Goal: Information Seeking & Learning: Learn about a topic

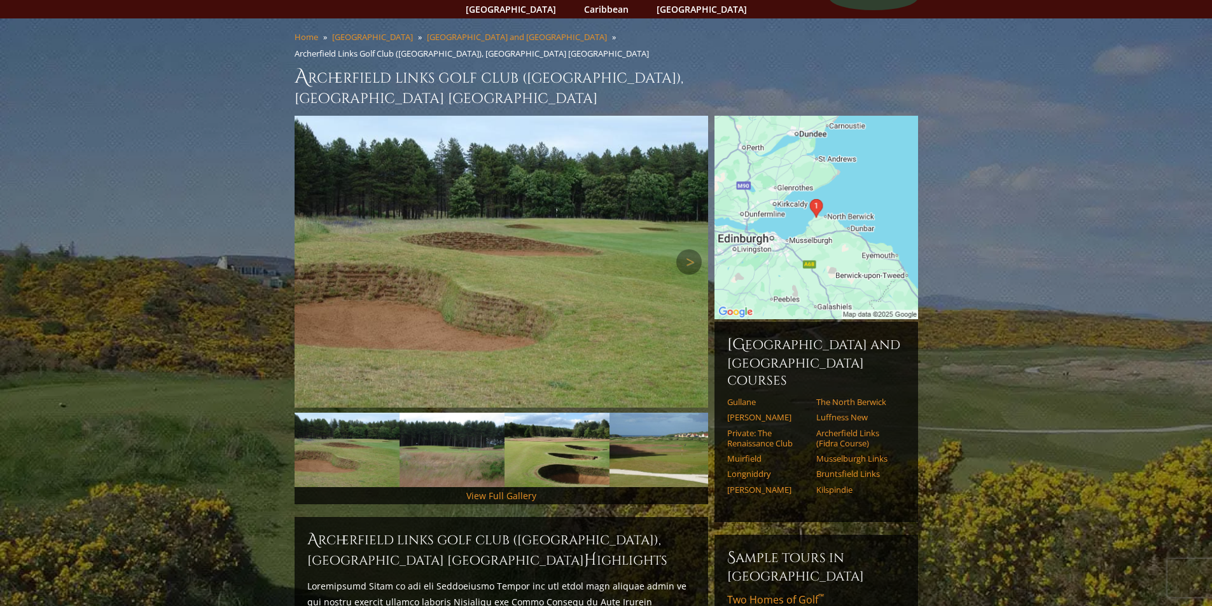
scroll to position [64, 0]
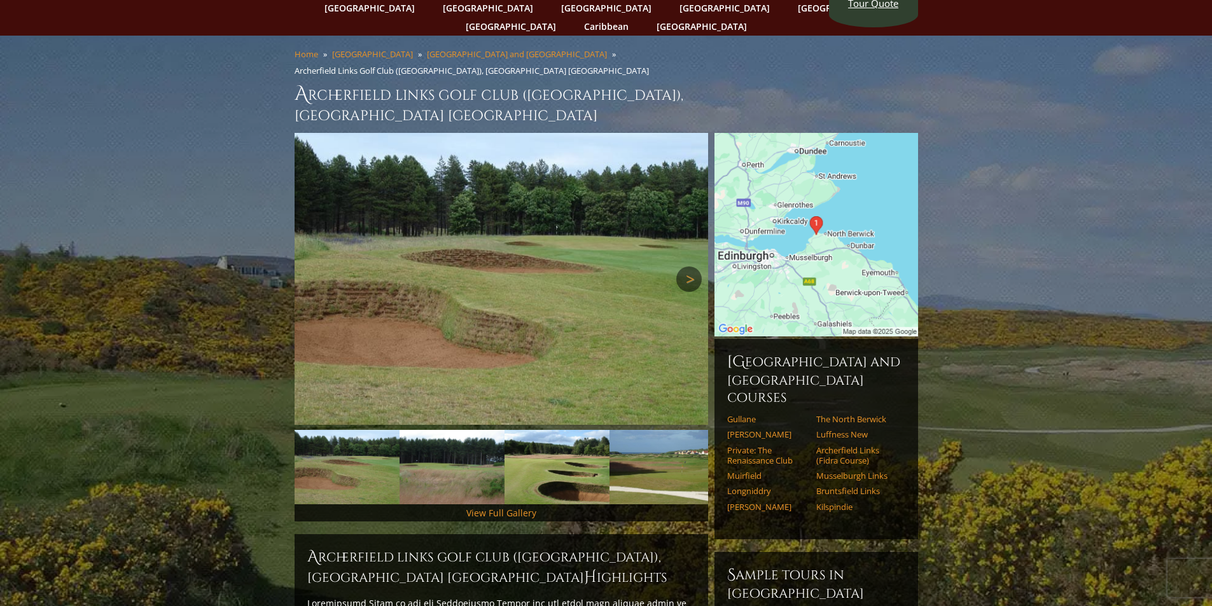
click at [686, 266] on link "Next" at bounding box center [688, 278] width 25 height 25
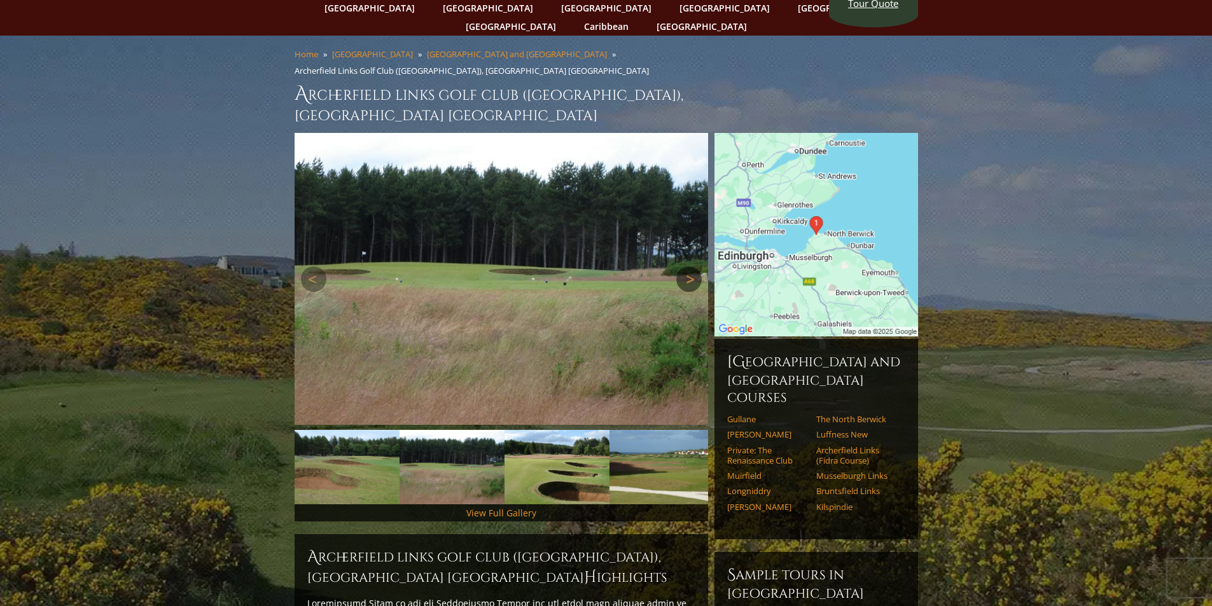
click at [684, 266] on link "Next" at bounding box center [688, 278] width 25 height 25
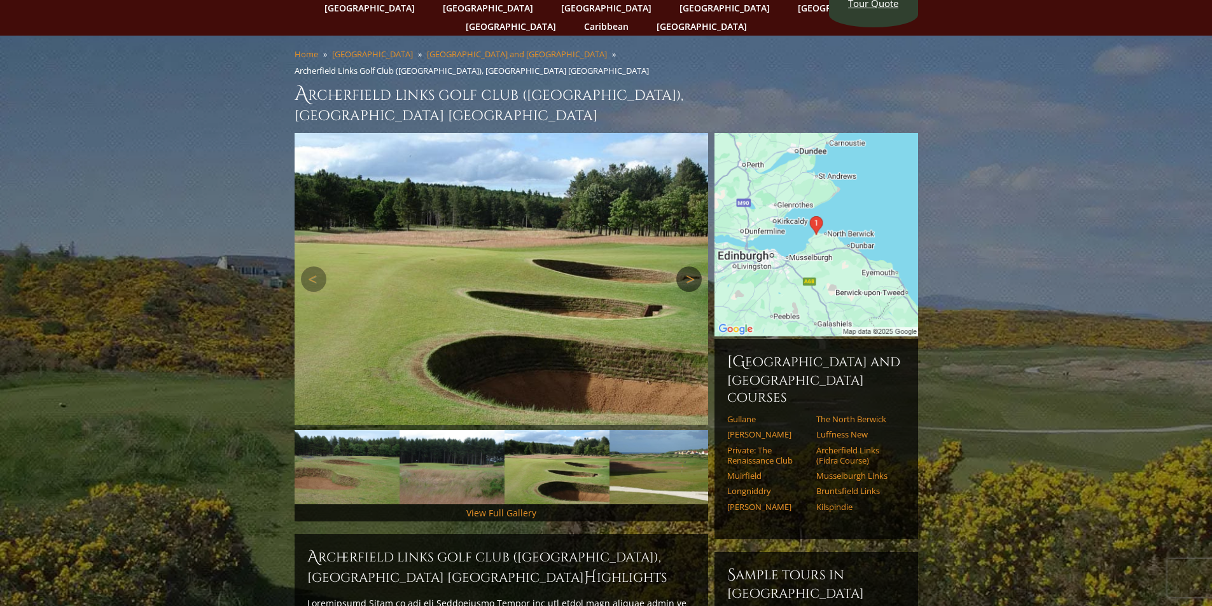
click at [684, 266] on link "Next" at bounding box center [688, 278] width 25 height 25
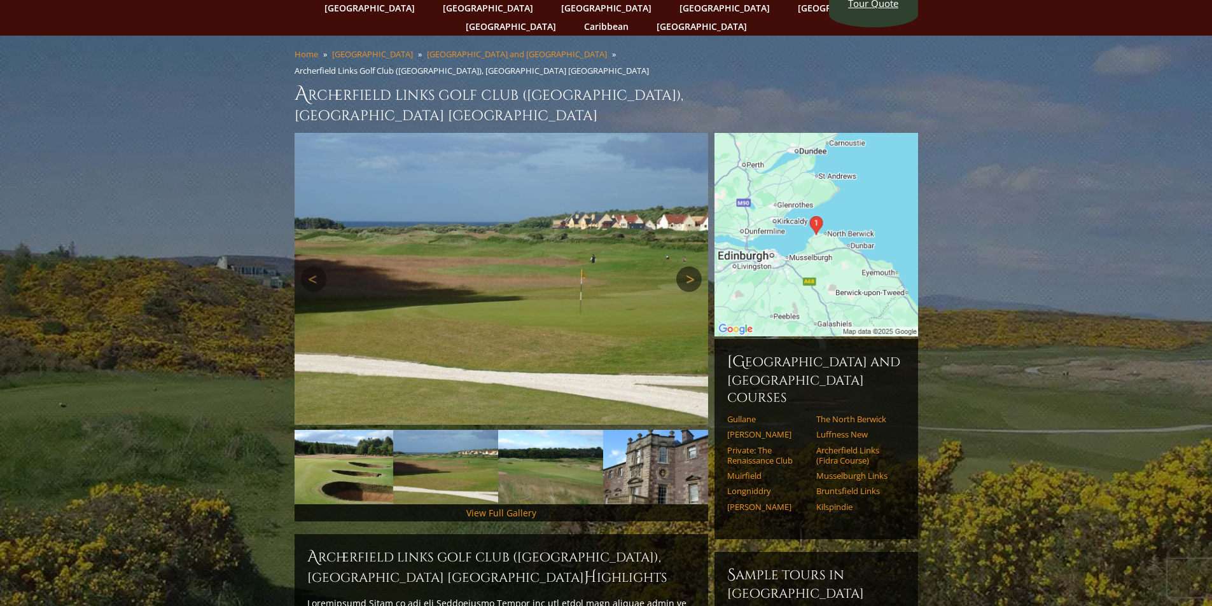
click at [688, 266] on link "Next" at bounding box center [688, 278] width 25 height 25
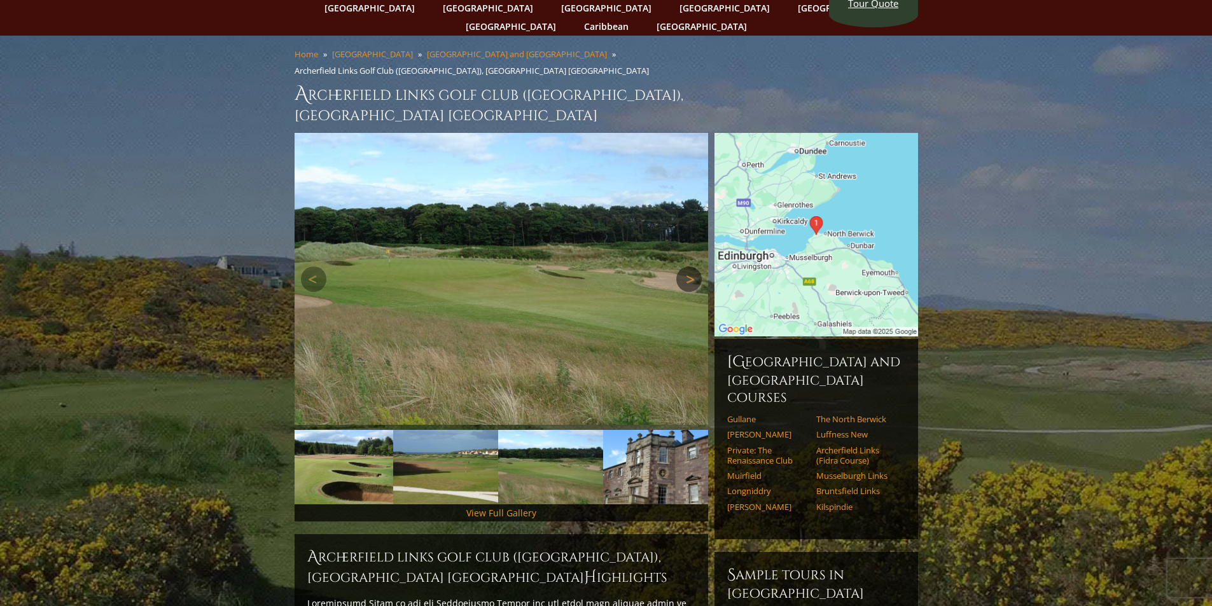
click at [688, 266] on link "Next" at bounding box center [688, 278] width 25 height 25
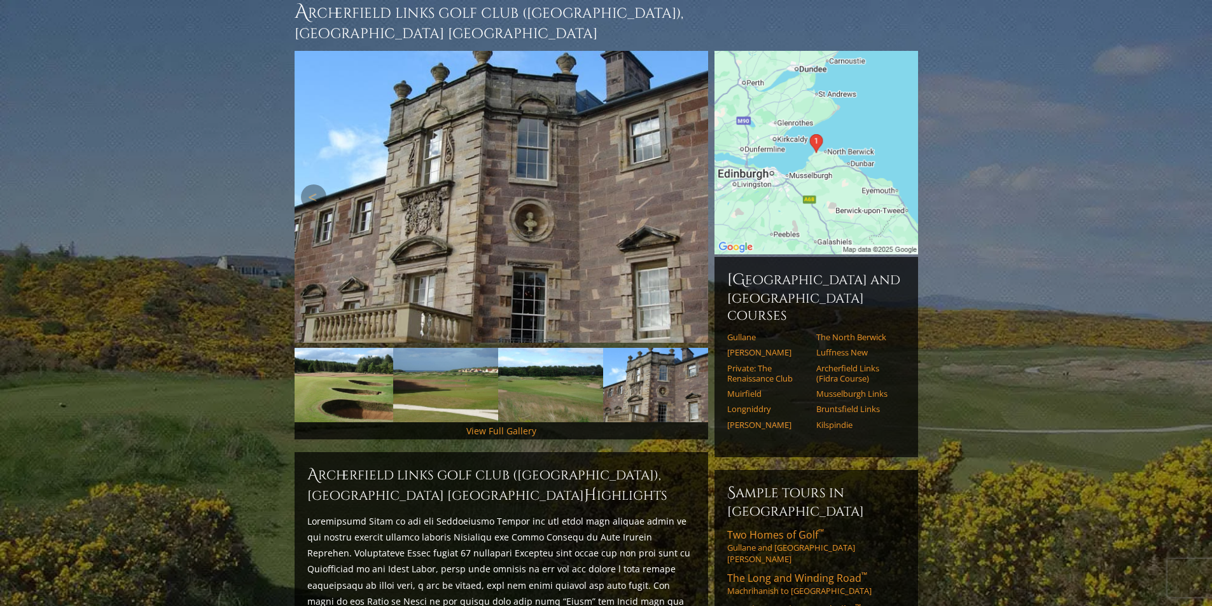
scroll to position [191, 0]
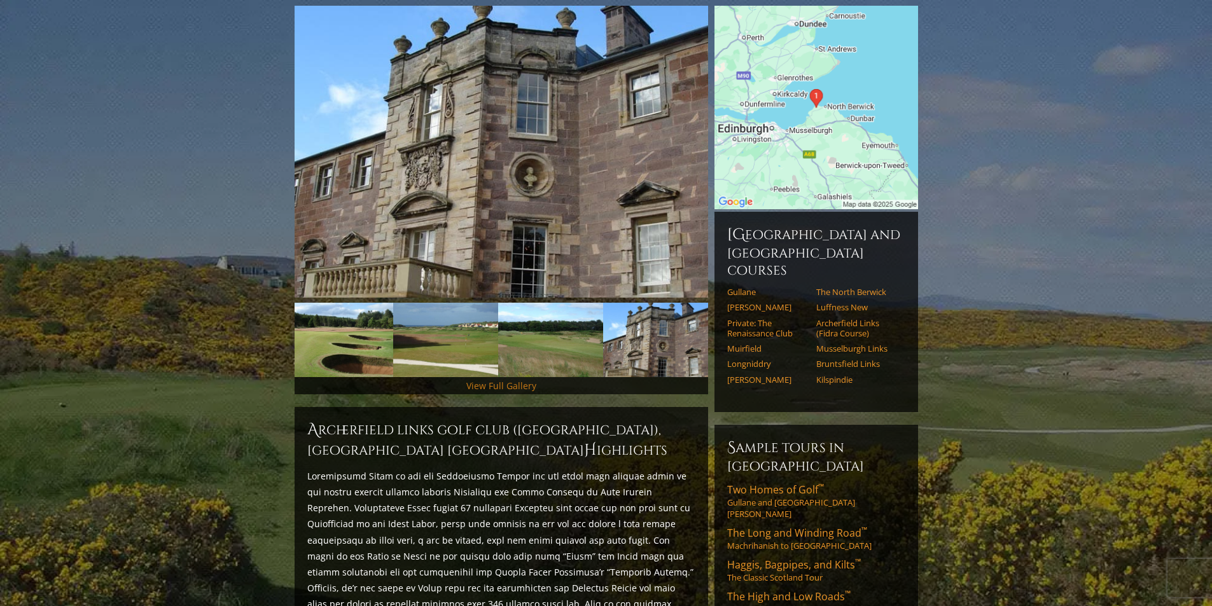
click at [494, 380] on link "View Full Gallery" at bounding box center [501, 386] width 70 height 12
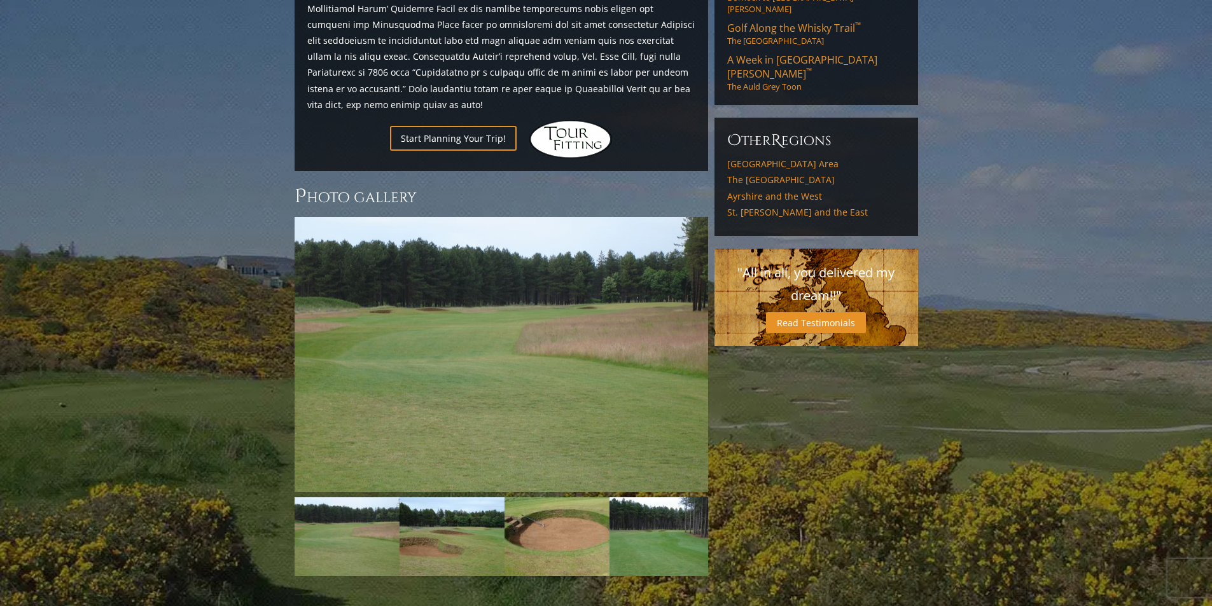
scroll to position [841, 0]
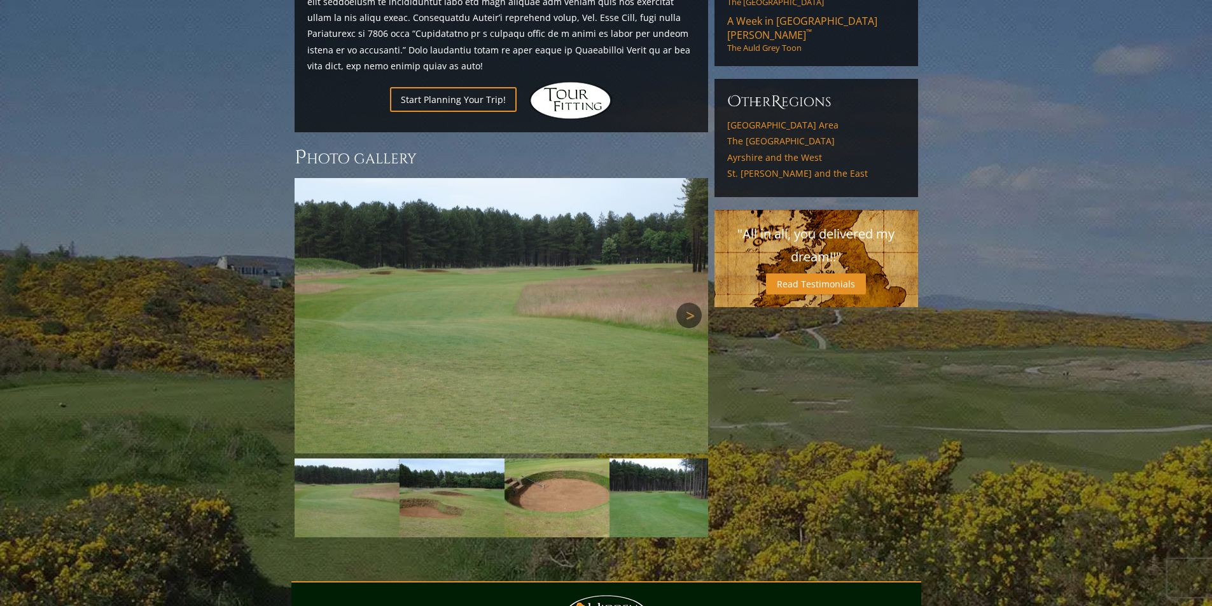
click at [689, 303] on link "Next" at bounding box center [688, 315] width 25 height 25
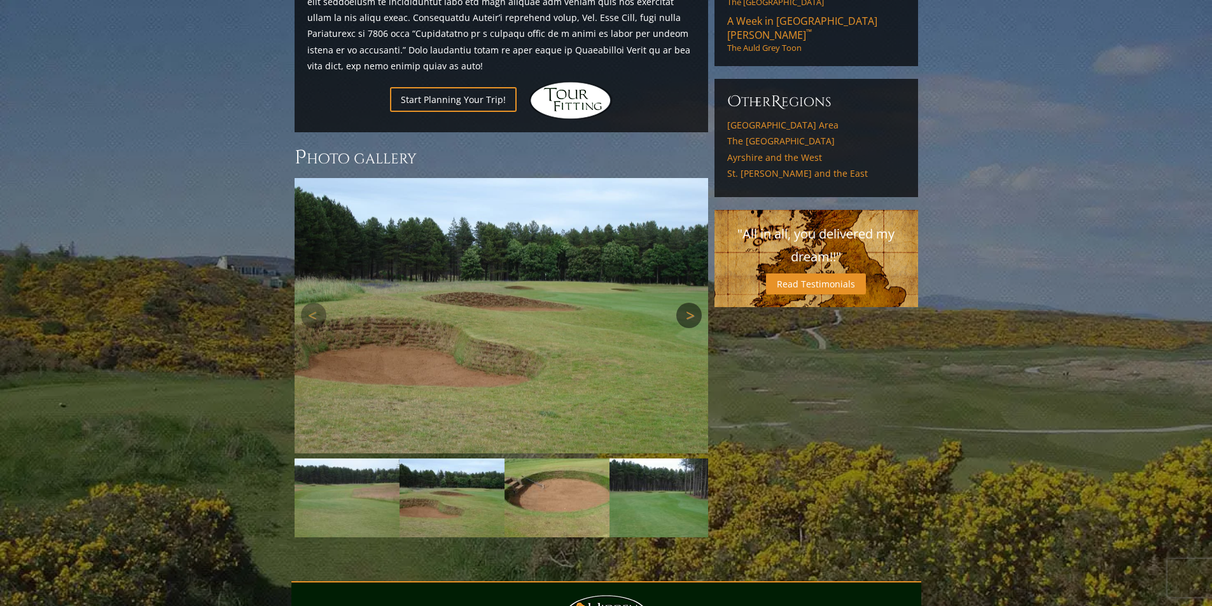
click at [687, 303] on link "Next" at bounding box center [688, 315] width 25 height 25
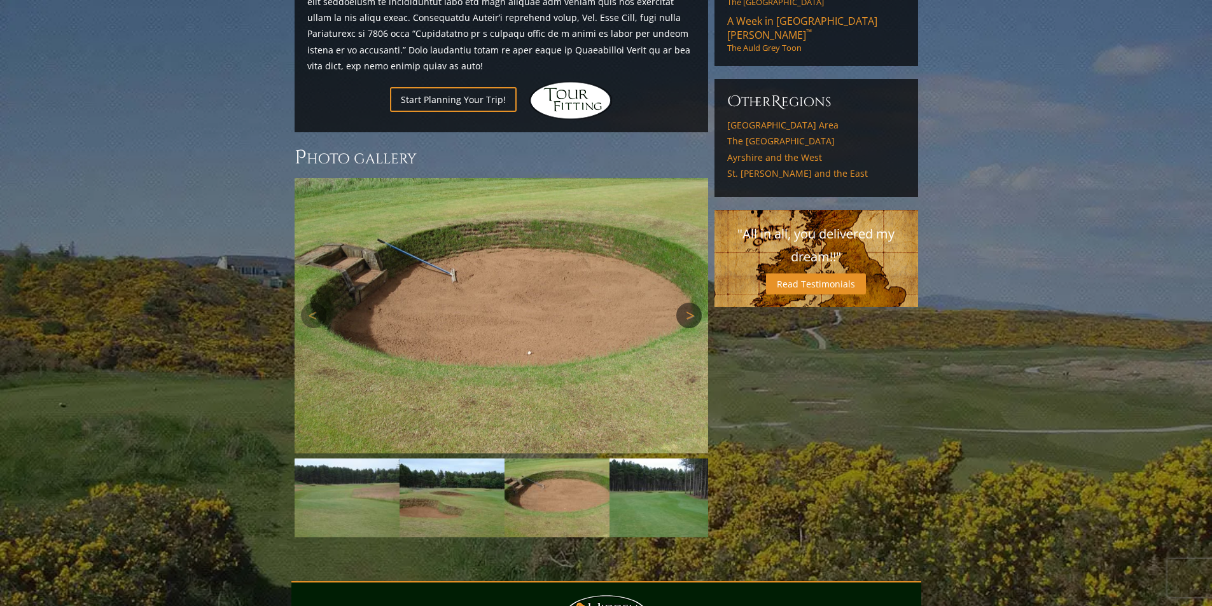
click at [686, 303] on link "Next" at bounding box center [688, 315] width 25 height 25
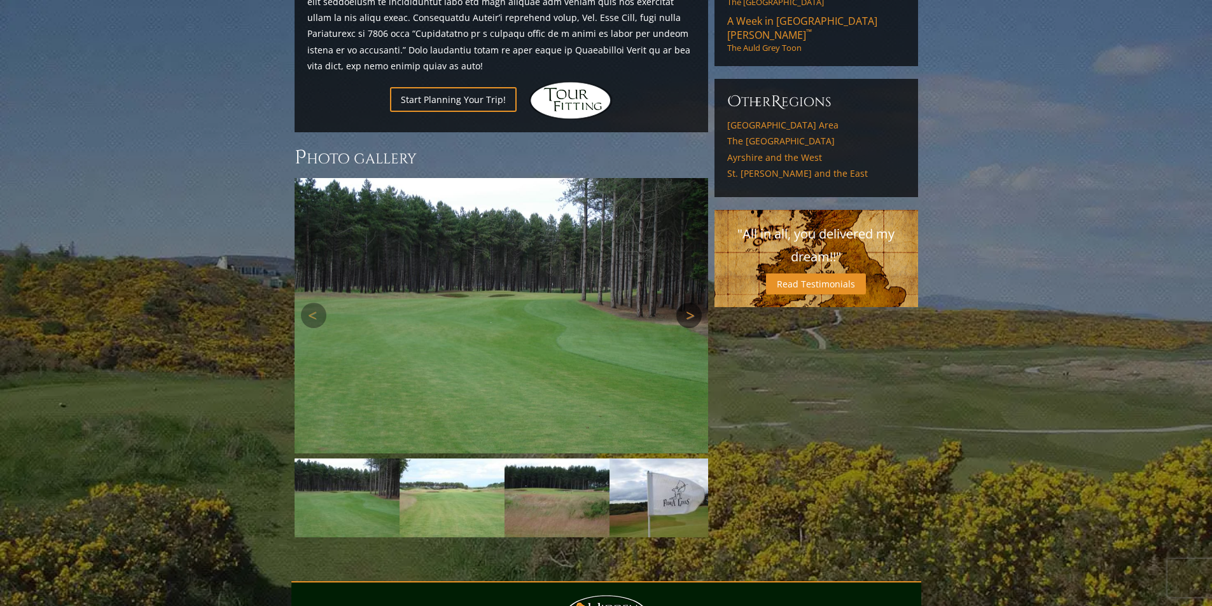
click at [686, 303] on link "Next" at bounding box center [688, 315] width 25 height 25
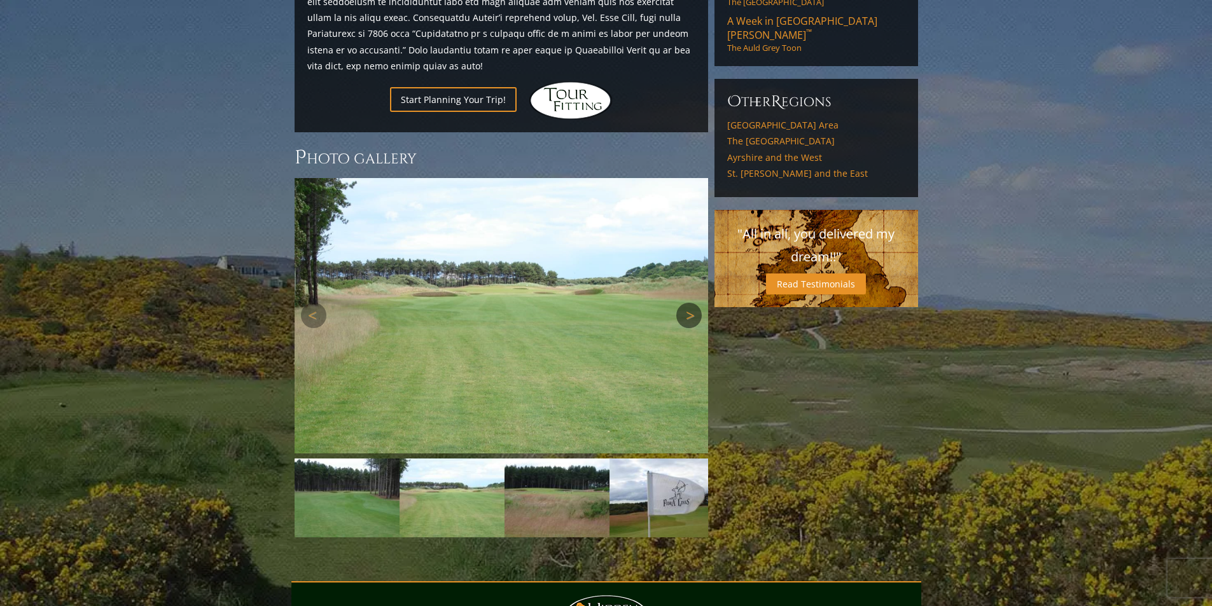
click at [686, 303] on link "Next" at bounding box center [688, 315] width 25 height 25
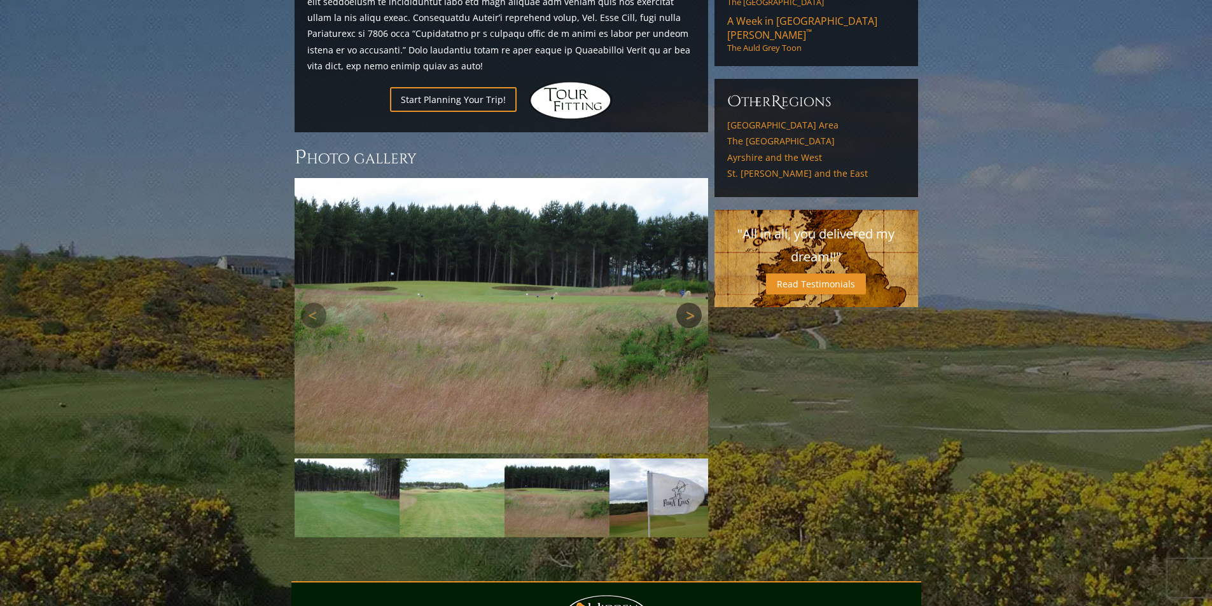
click at [686, 303] on link "Next" at bounding box center [688, 315] width 25 height 25
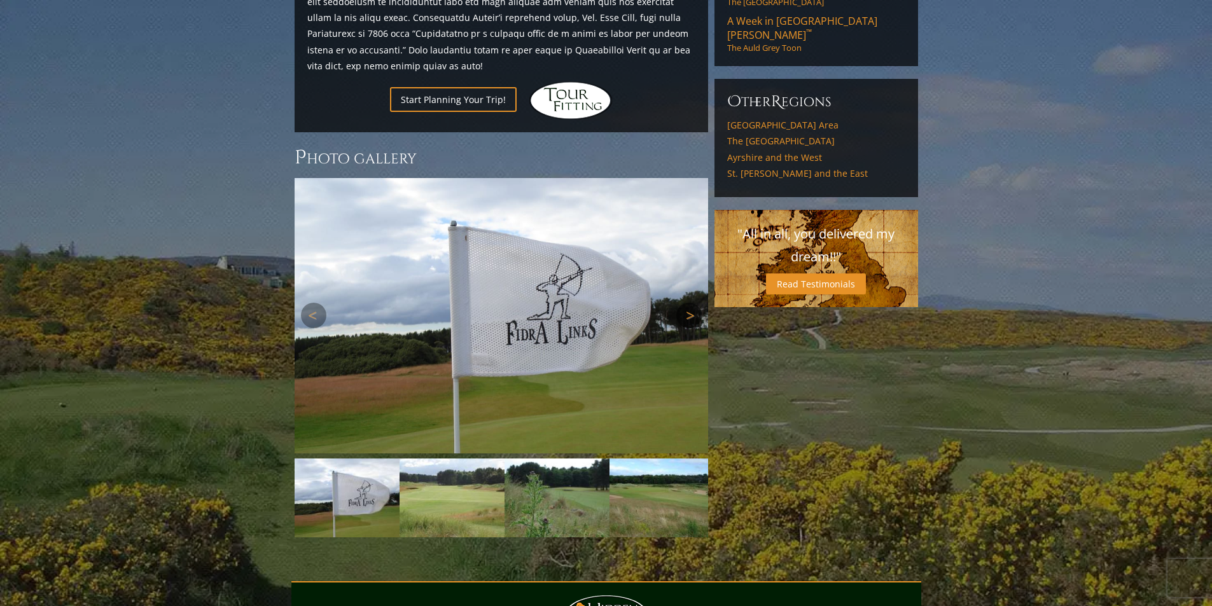
click at [686, 303] on link "Next" at bounding box center [688, 315] width 25 height 25
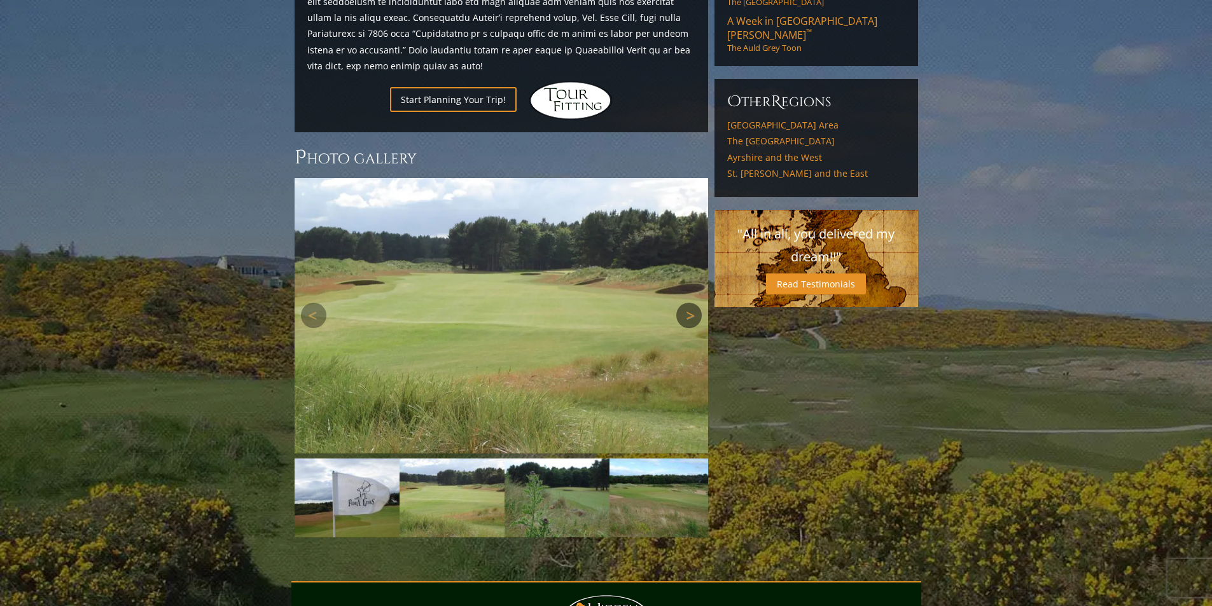
click at [686, 303] on link "Next" at bounding box center [688, 315] width 25 height 25
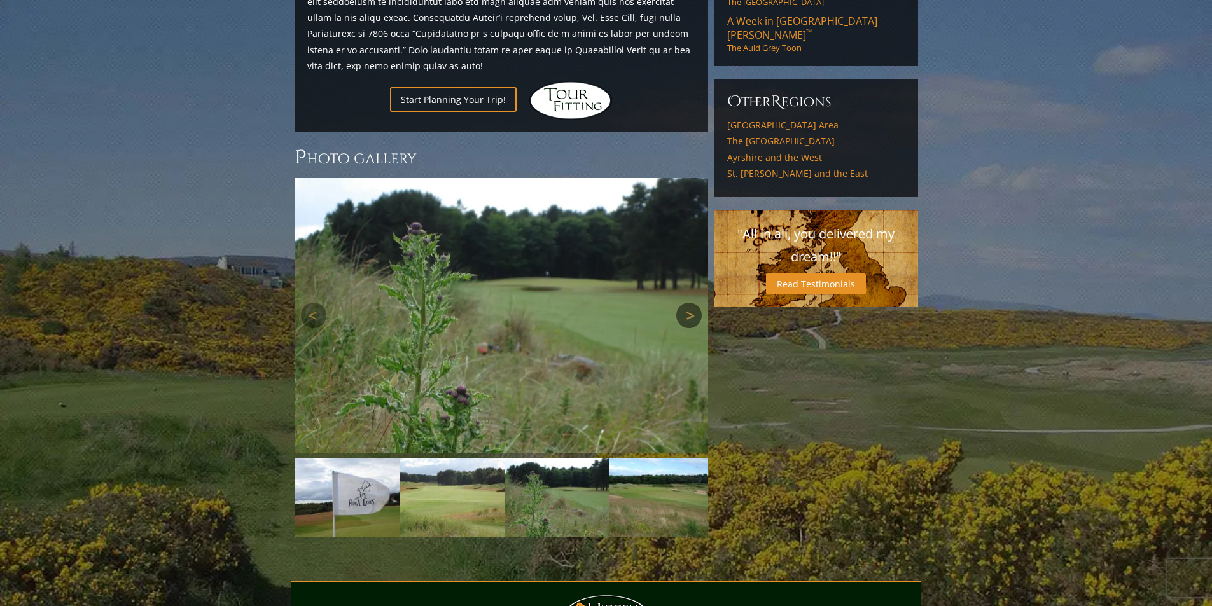
click at [686, 303] on link "Next" at bounding box center [688, 315] width 25 height 25
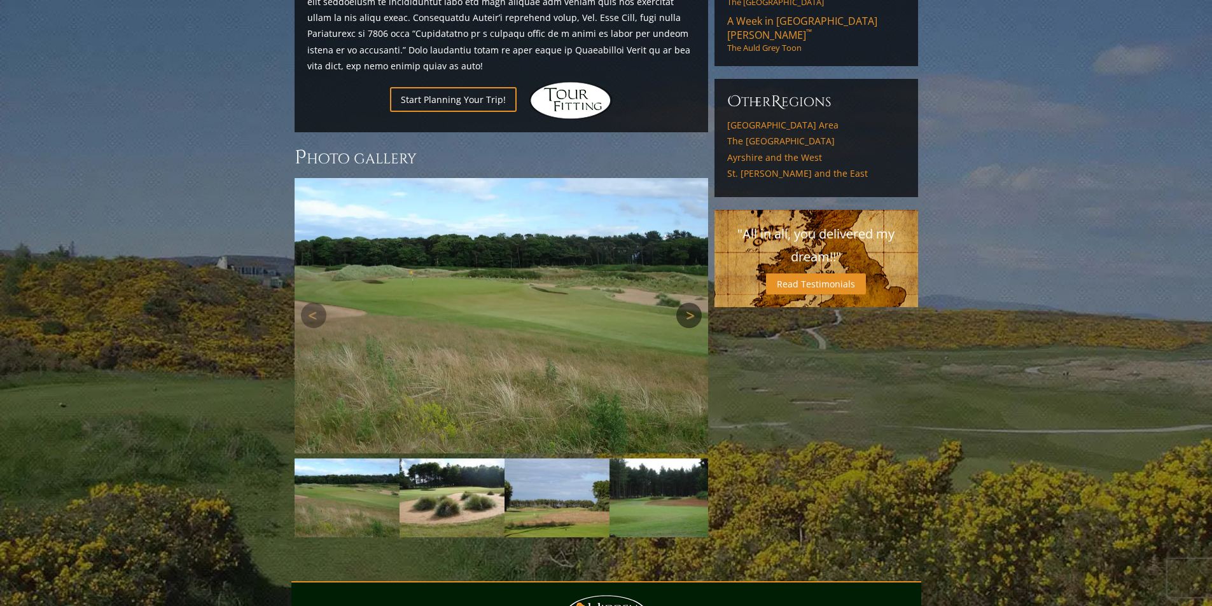
click at [686, 303] on link "Next" at bounding box center [688, 315] width 25 height 25
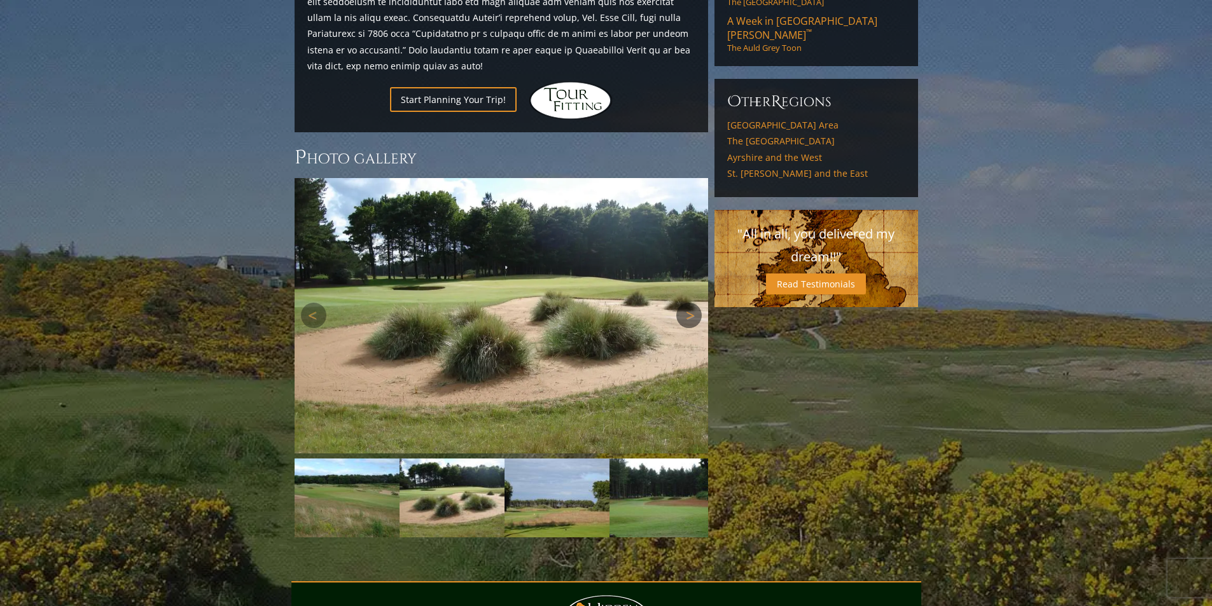
click at [686, 303] on link "Next" at bounding box center [688, 315] width 25 height 25
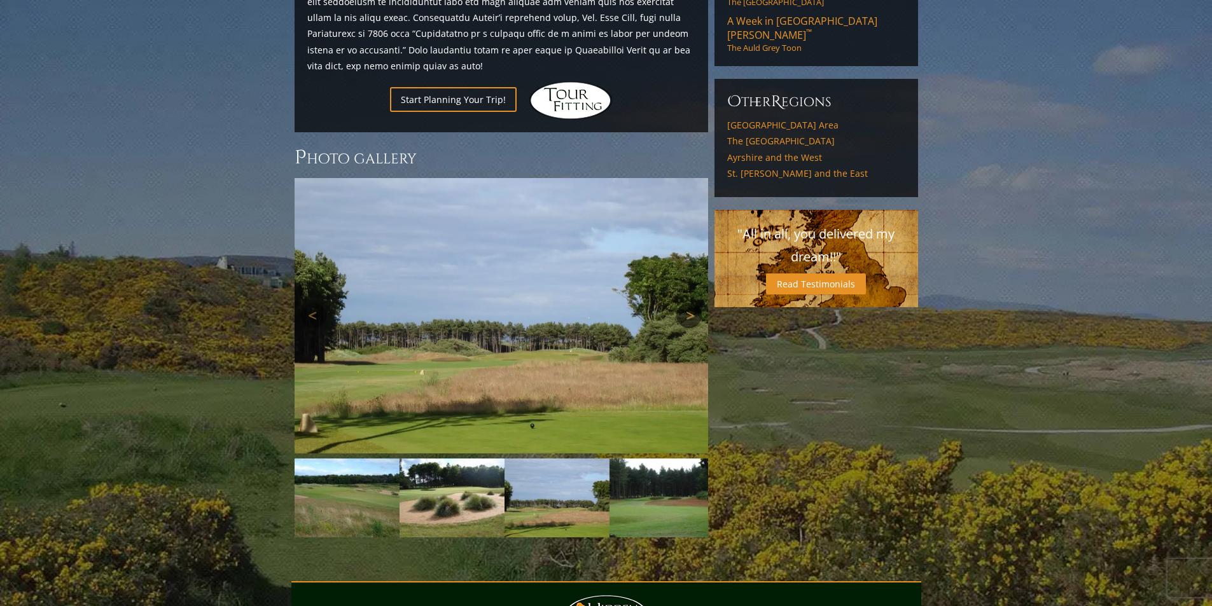
click at [686, 303] on link "Next" at bounding box center [688, 315] width 25 height 25
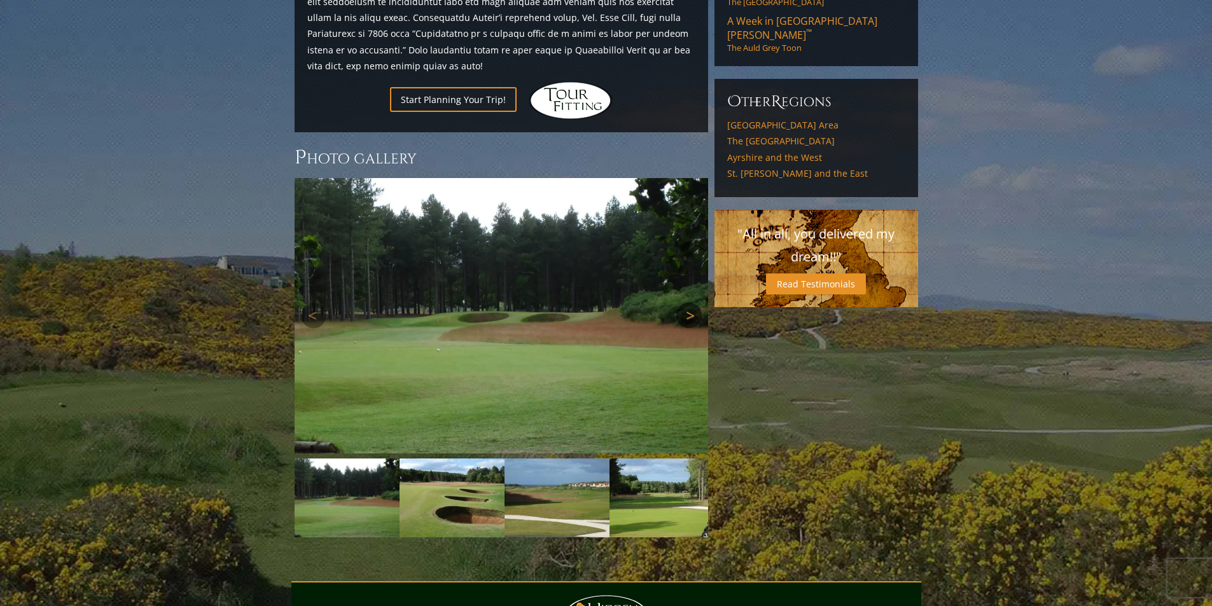
click at [686, 303] on link "Next" at bounding box center [688, 315] width 25 height 25
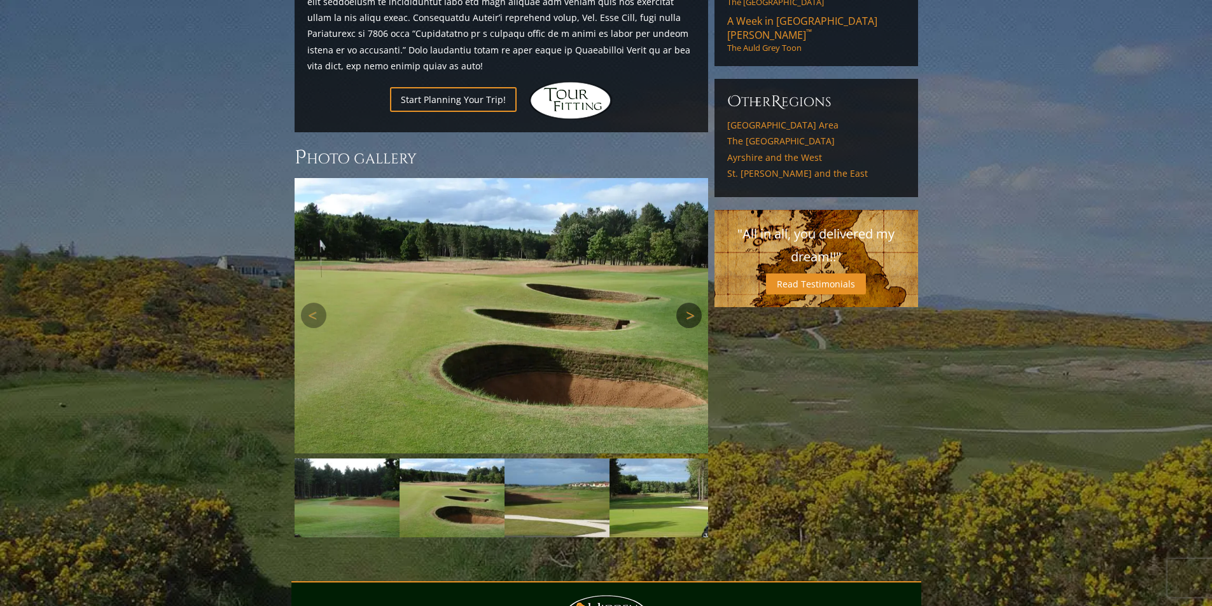
click at [686, 303] on link "Next" at bounding box center [688, 315] width 25 height 25
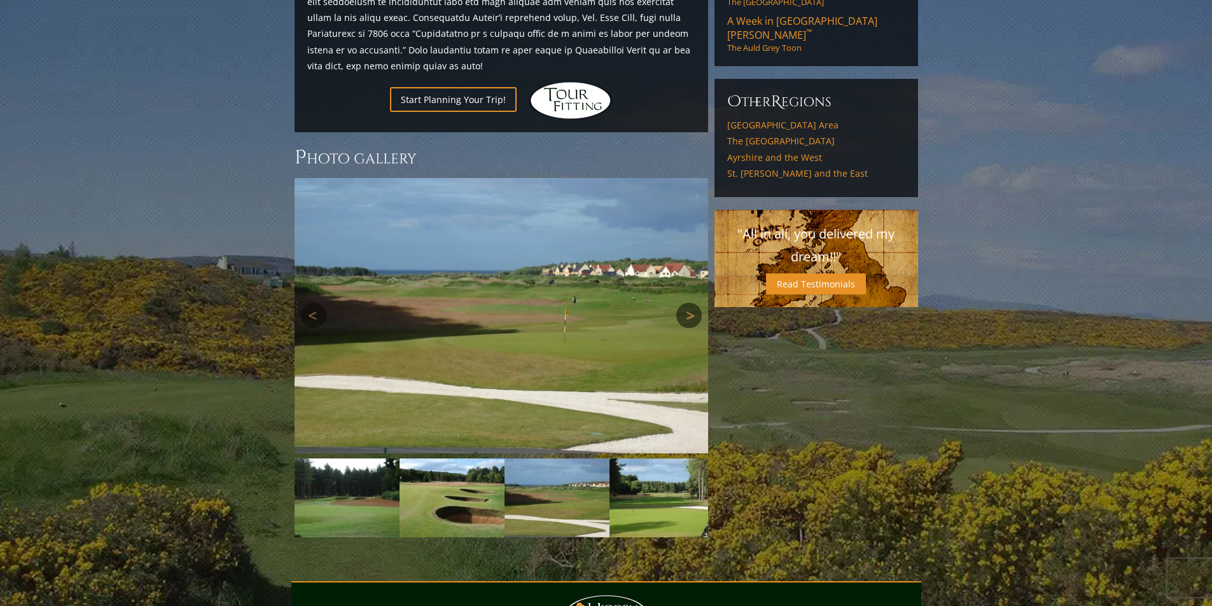
click at [686, 303] on link "Next" at bounding box center [688, 315] width 25 height 25
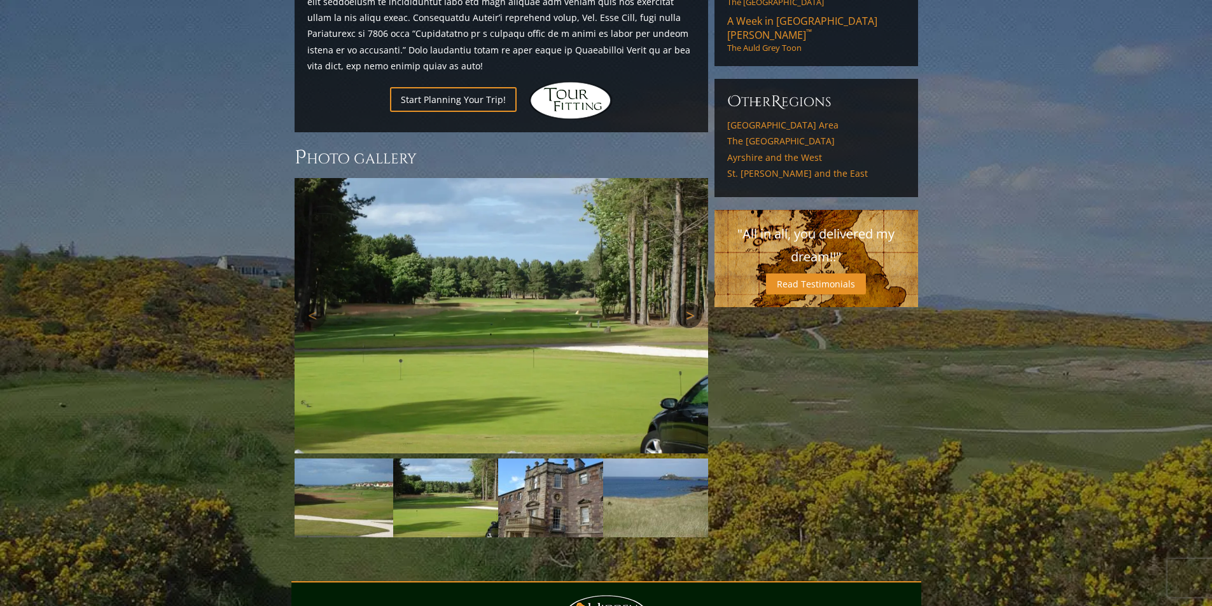
click at [686, 303] on link "Next" at bounding box center [688, 315] width 25 height 25
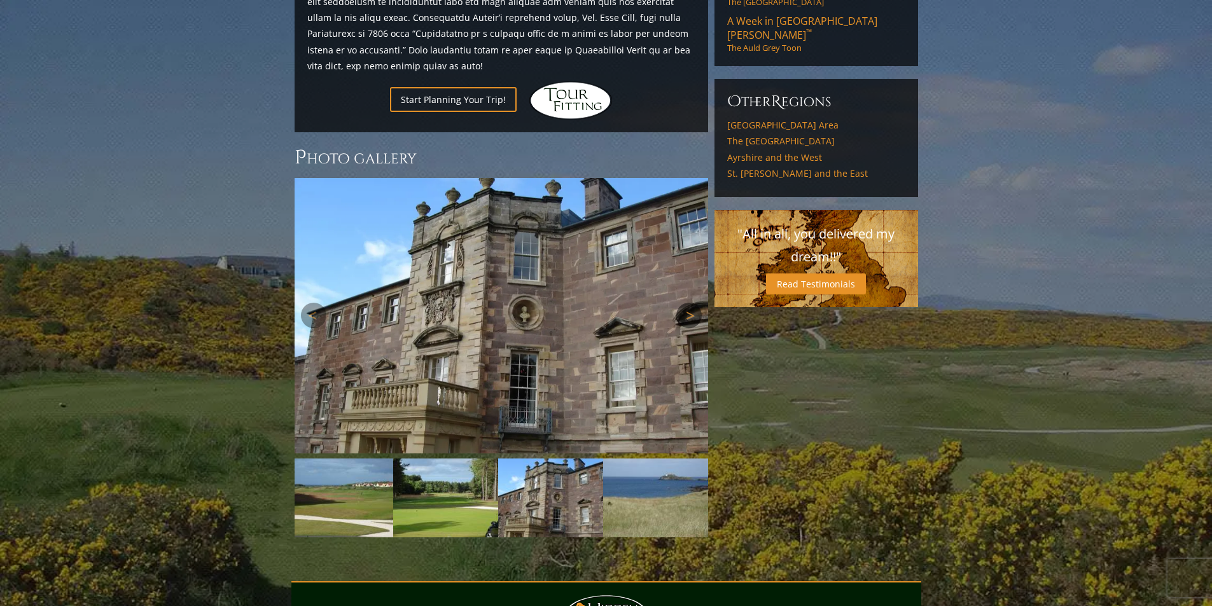
click at [686, 303] on link "Next" at bounding box center [688, 315] width 25 height 25
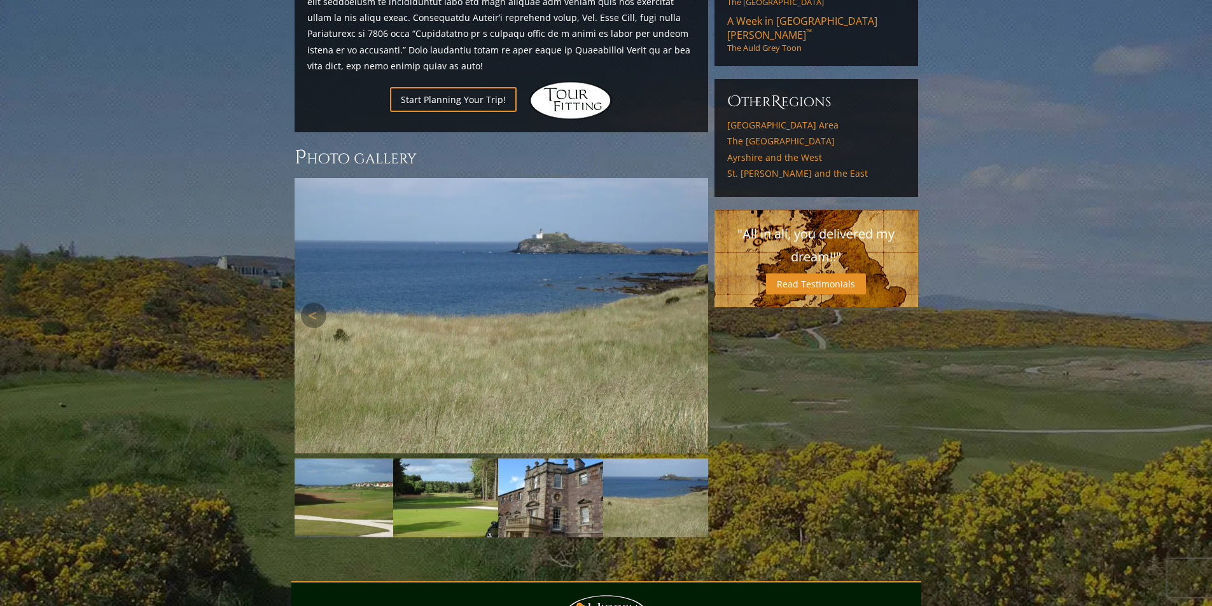
click at [686, 303] on link "Next" at bounding box center [688, 315] width 25 height 25
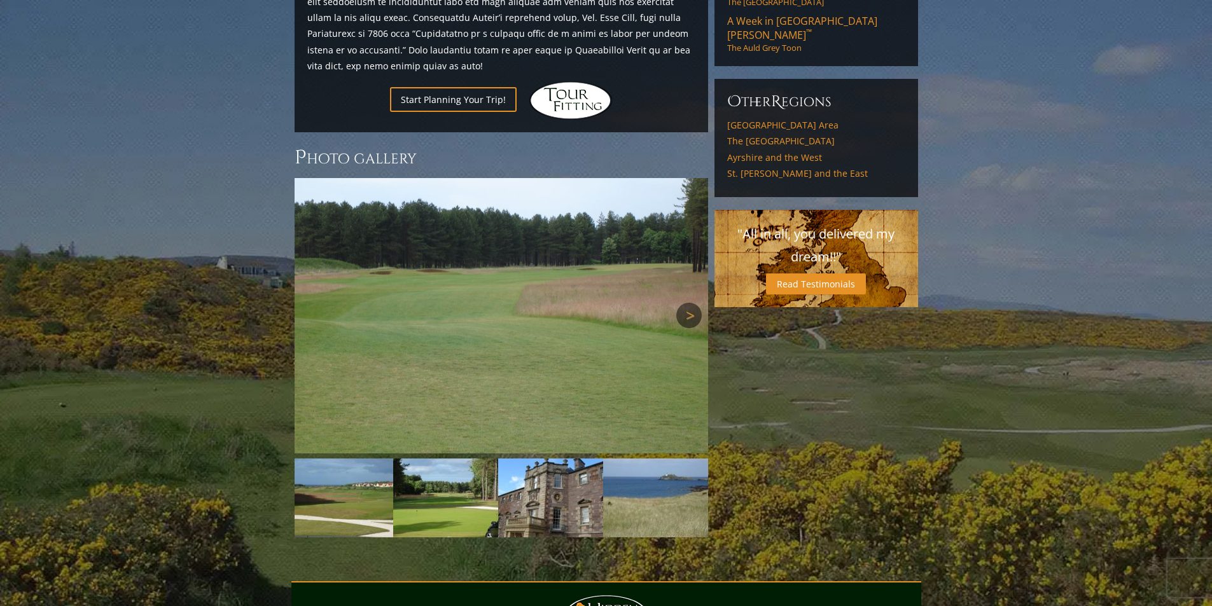
click at [686, 303] on link "Next" at bounding box center [688, 315] width 25 height 25
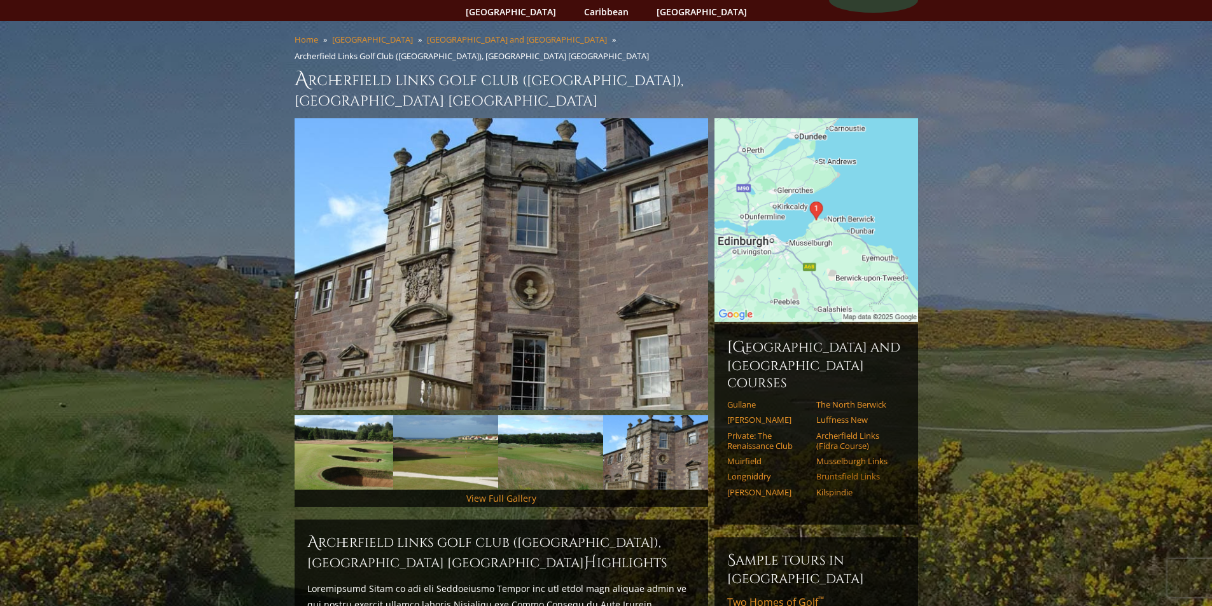
scroll to position [0, 0]
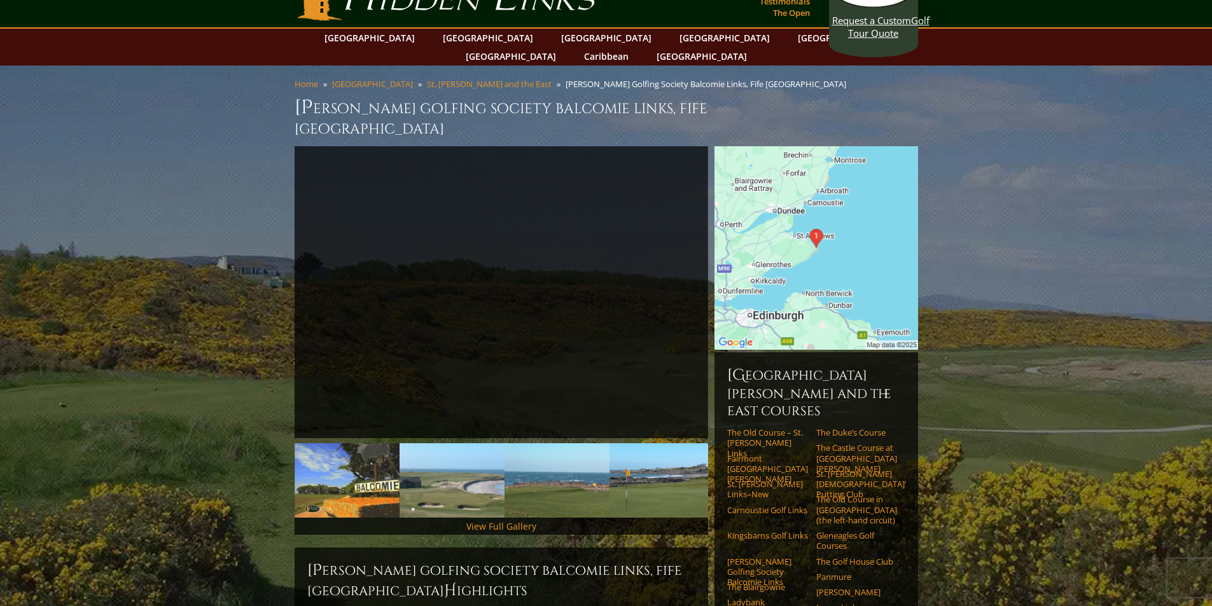
scroll to position [64, 0]
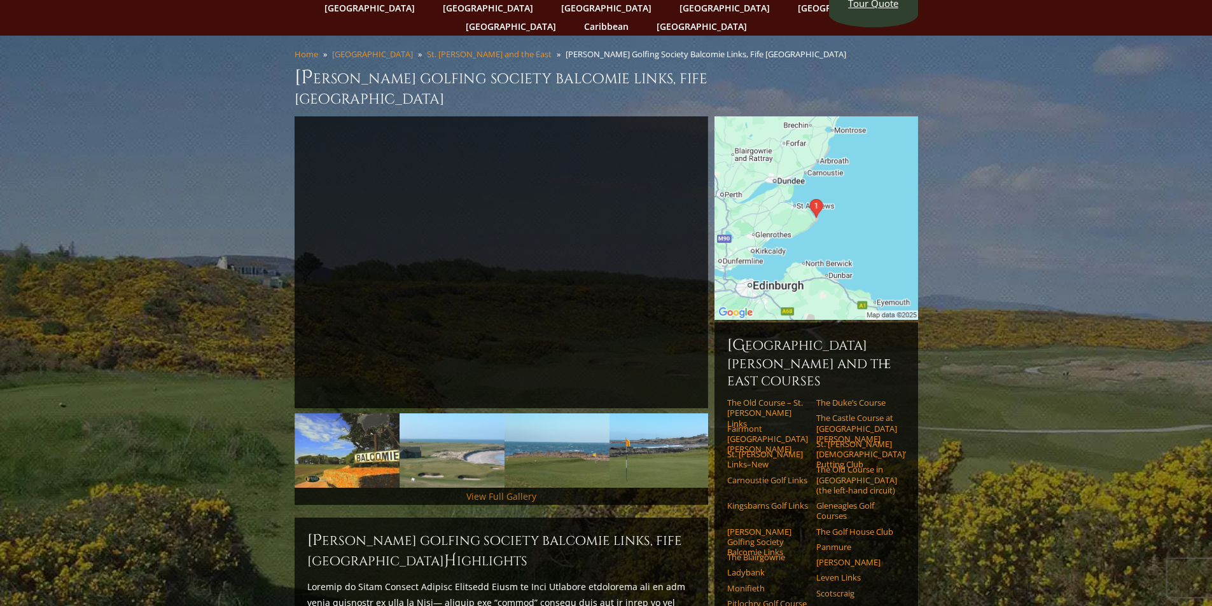
click at [497, 490] on link "View Full Gallery" at bounding box center [501, 496] width 70 height 12
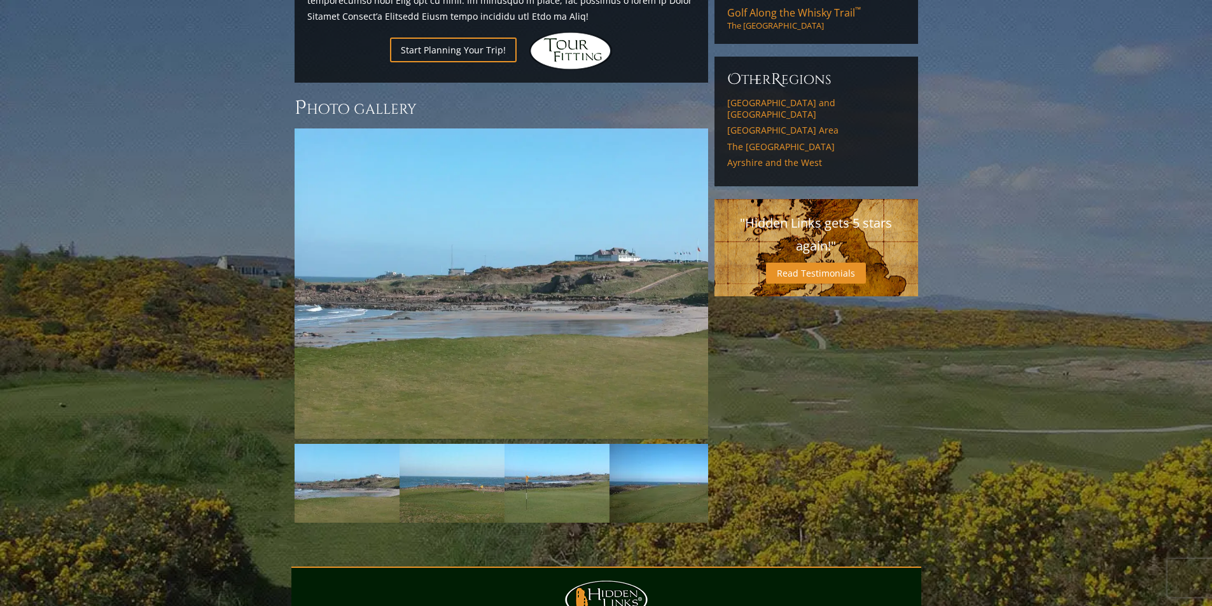
scroll to position [1046, 0]
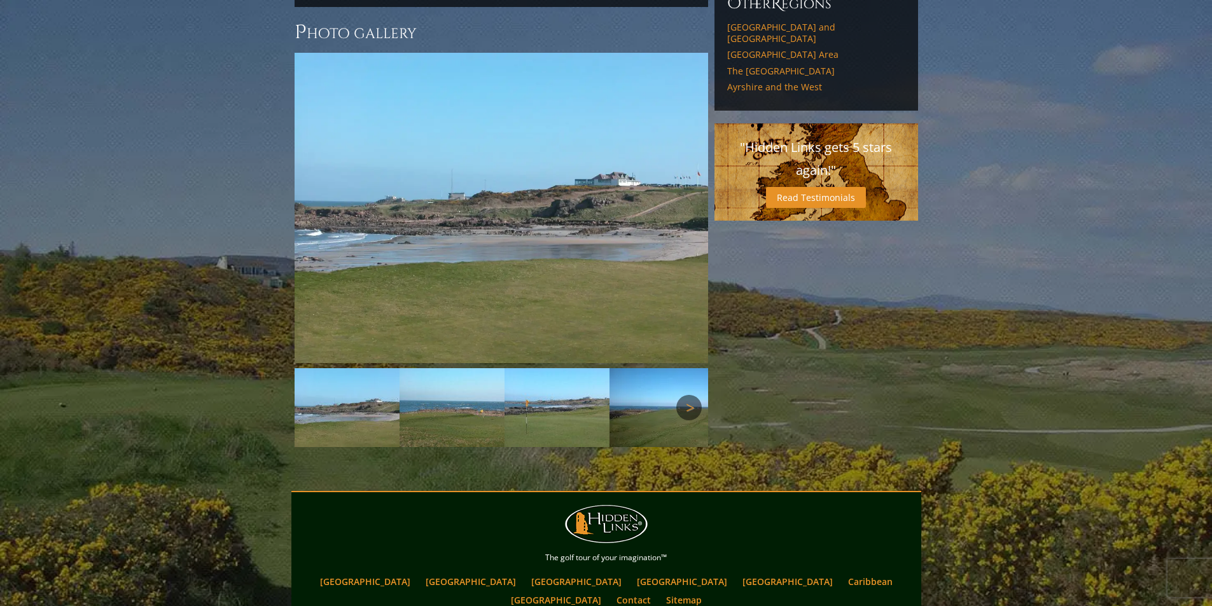
click at [689, 395] on link "Next" at bounding box center [688, 407] width 25 height 25
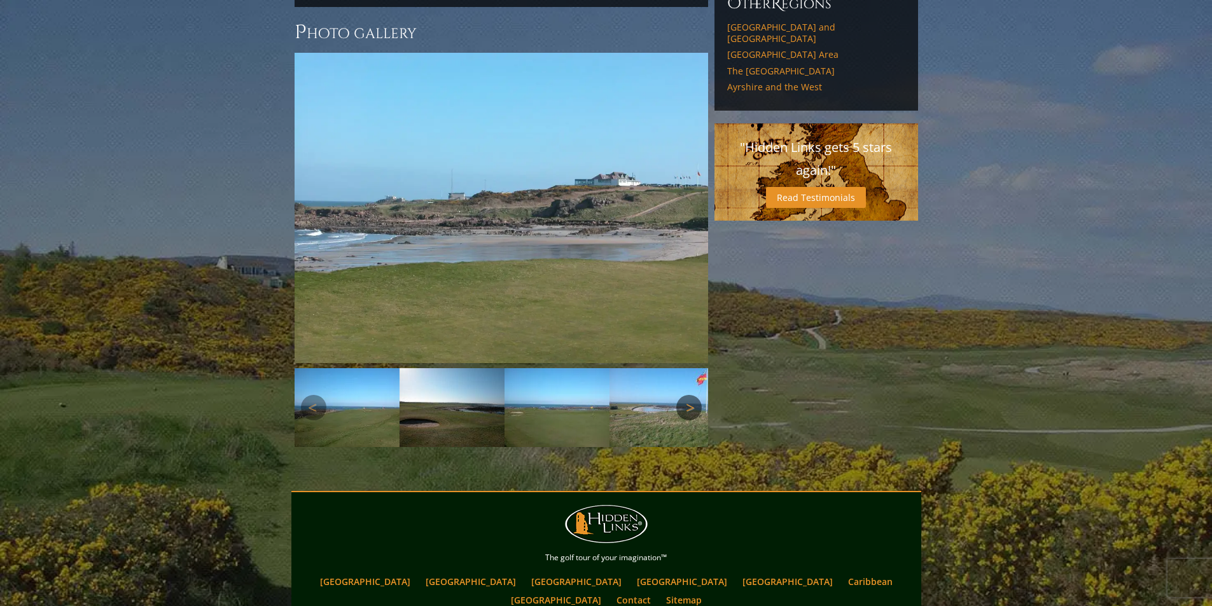
click at [689, 395] on link "Next" at bounding box center [688, 407] width 25 height 25
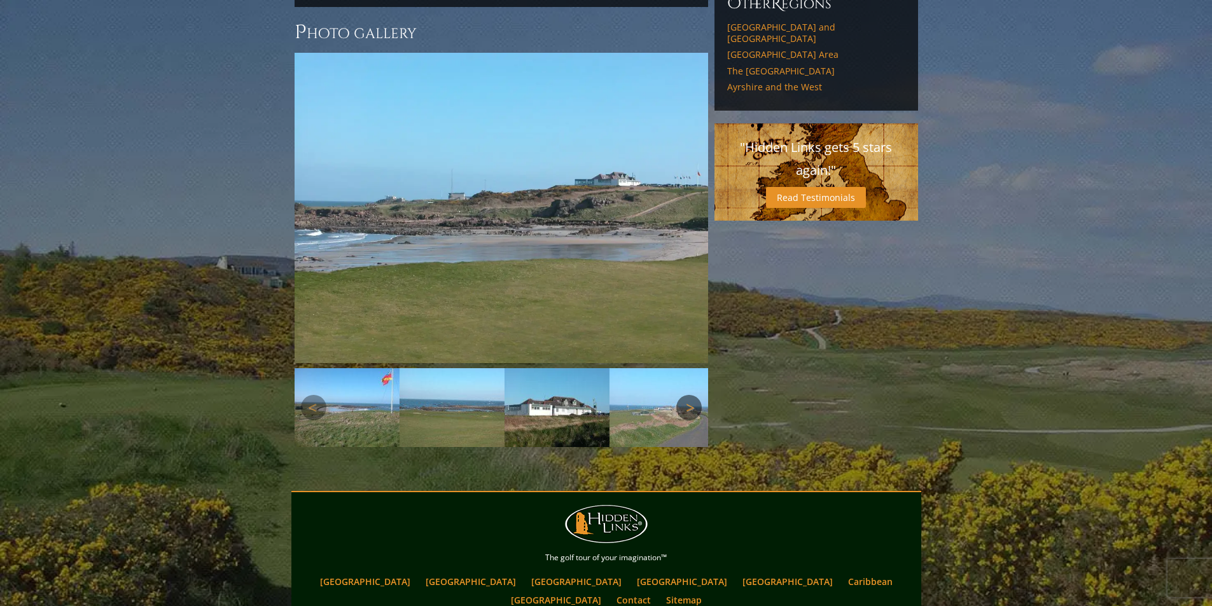
click at [689, 395] on link "Next" at bounding box center [688, 407] width 25 height 25
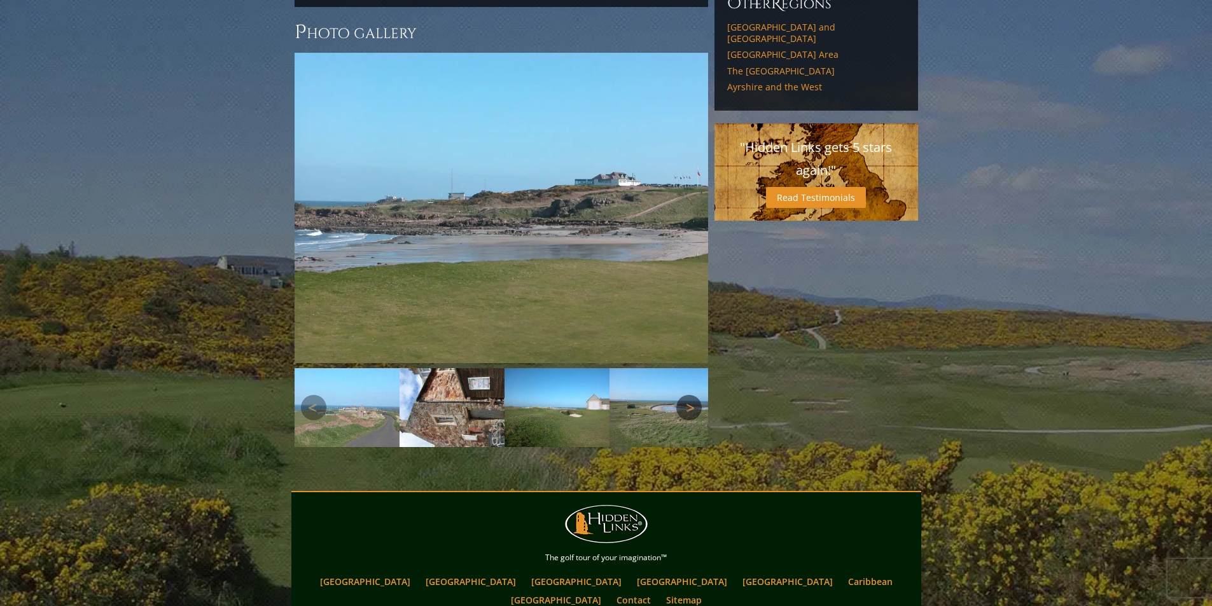
click at [689, 395] on link "Next" at bounding box center [688, 407] width 25 height 25
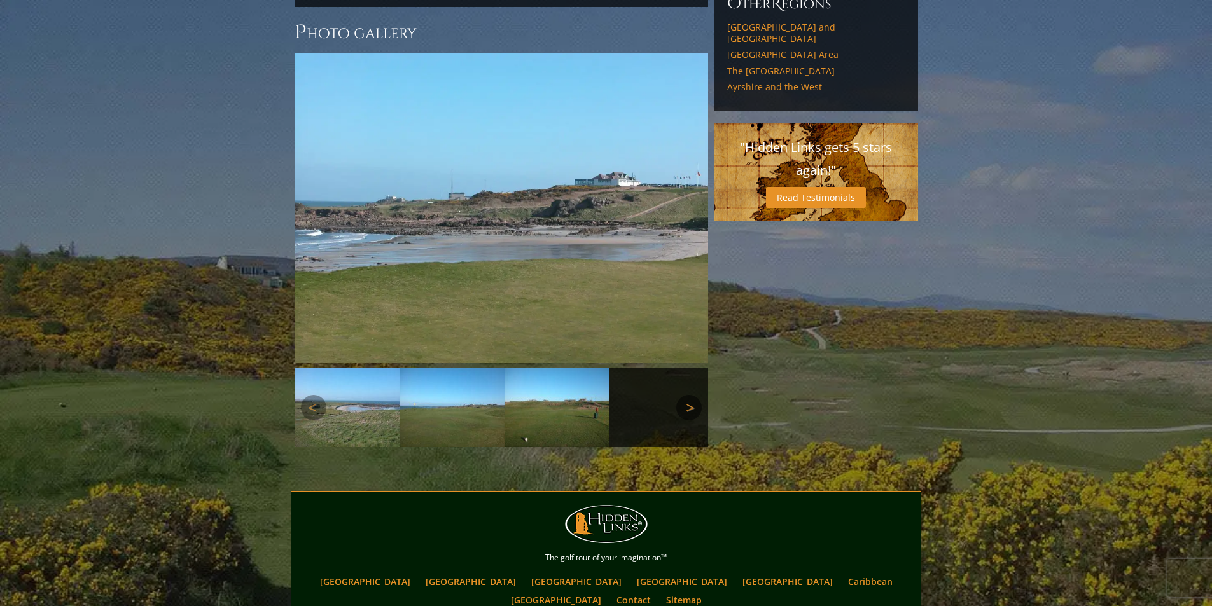
click at [689, 395] on link "Next" at bounding box center [688, 407] width 25 height 25
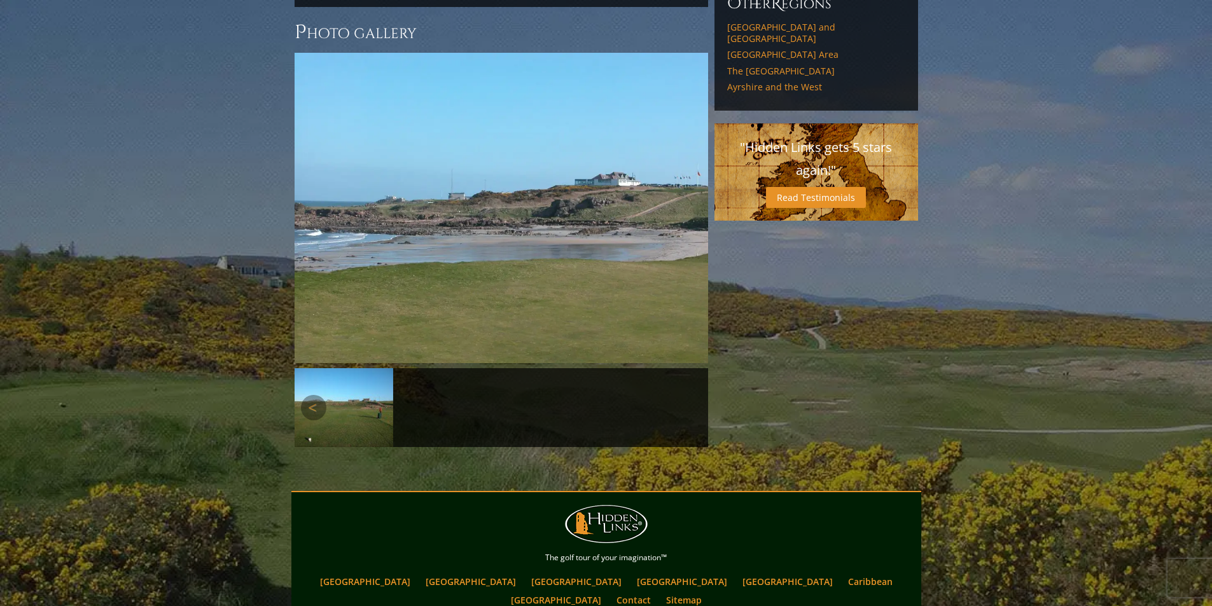
click at [689, 395] on link "Next" at bounding box center [688, 407] width 25 height 25
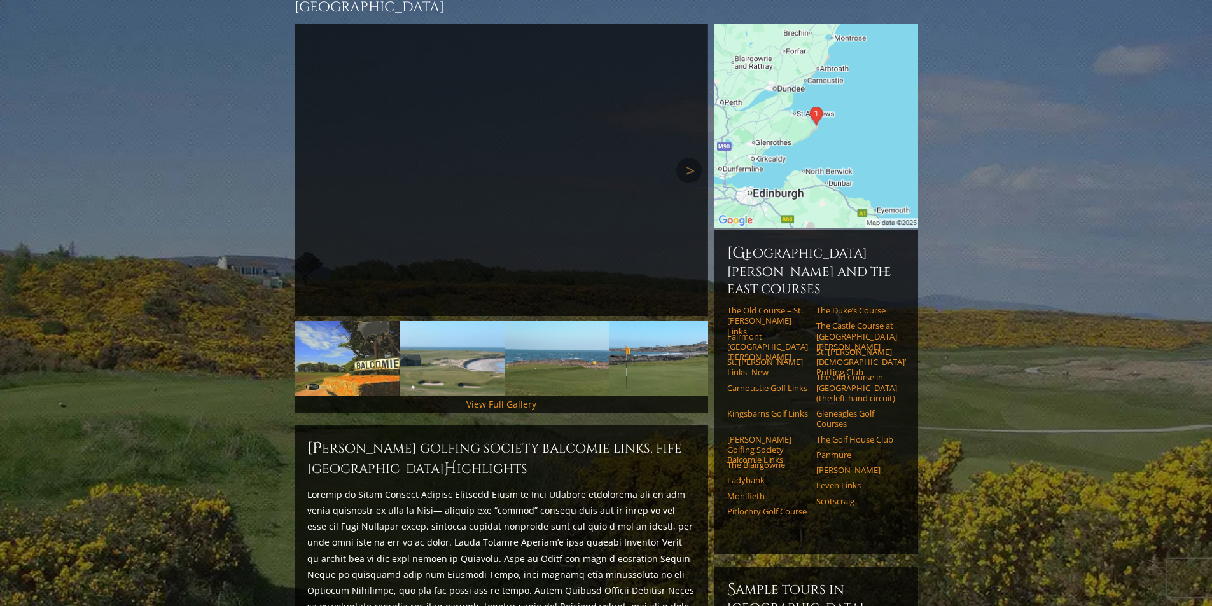
scroll to position [0, 0]
